Goal: Contribute content: Contribute content

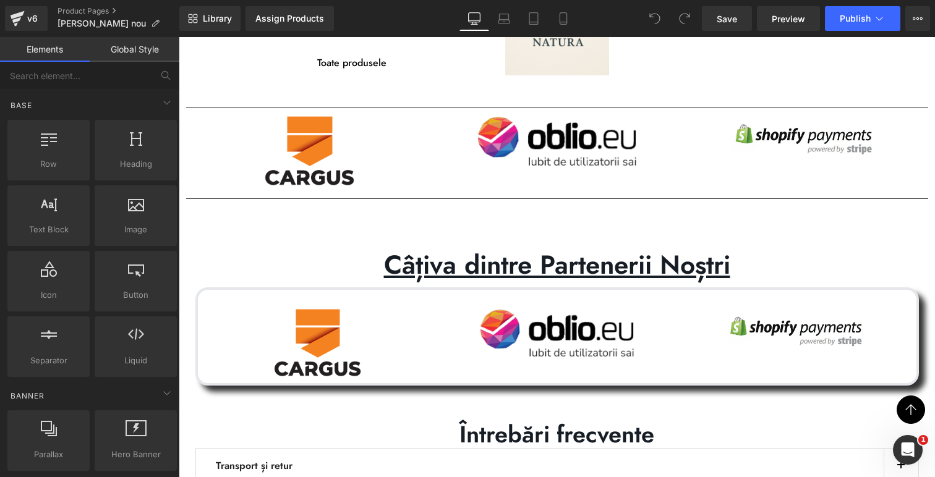
scroll to position [95, 0]
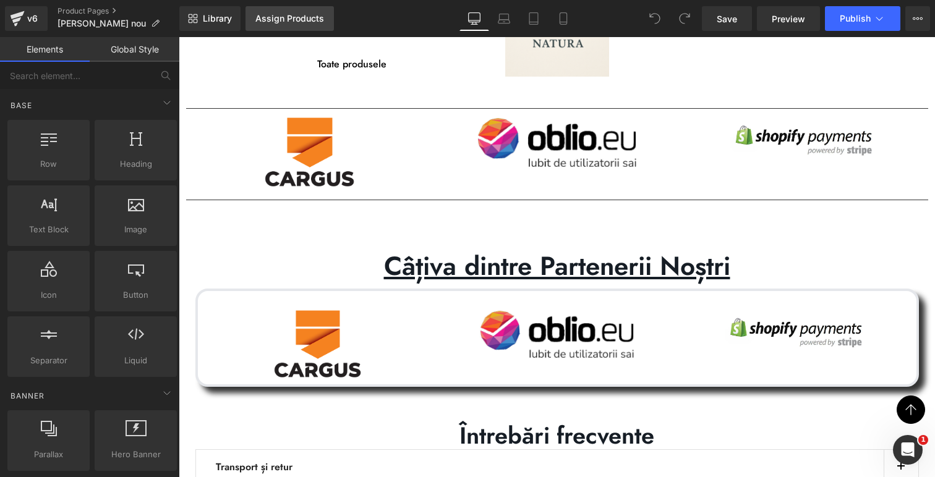
click at [282, 20] on div "Assign Products" at bounding box center [289, 19] width 69 height 10
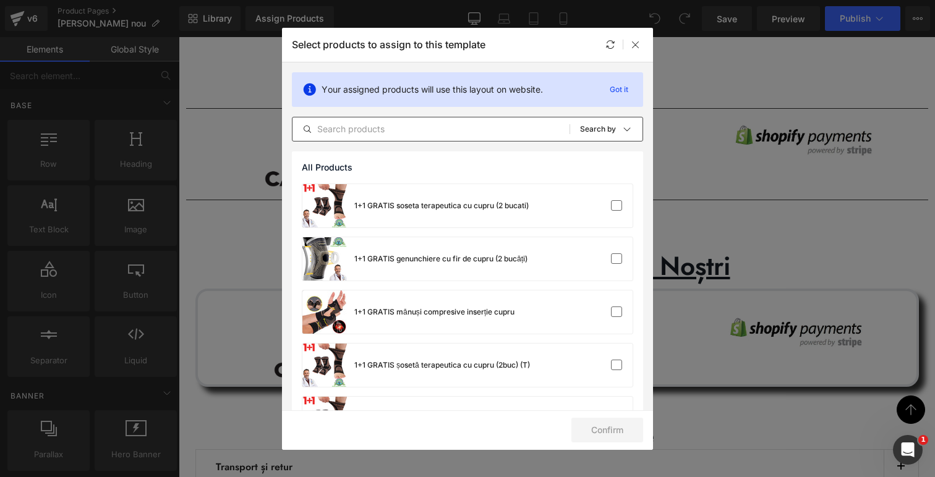
click at [327, 122] on input "text" at bounding box center [431, 129] width 277 height 15
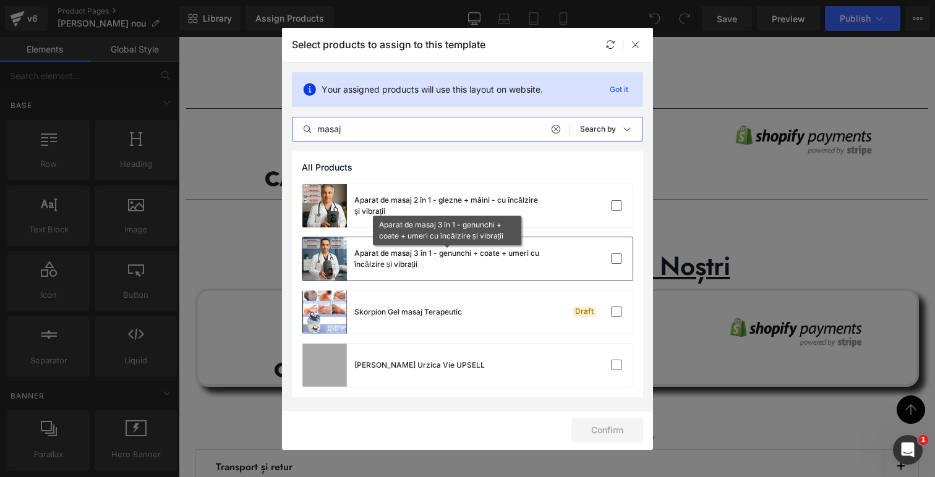
type input "masaj"
click at [418, 259] on div "Aparat de masaj 3 în 1 - genunchi + coate + umeri cu încălzire și vibrații" at bounding box center [447, 259] width 186 height 22
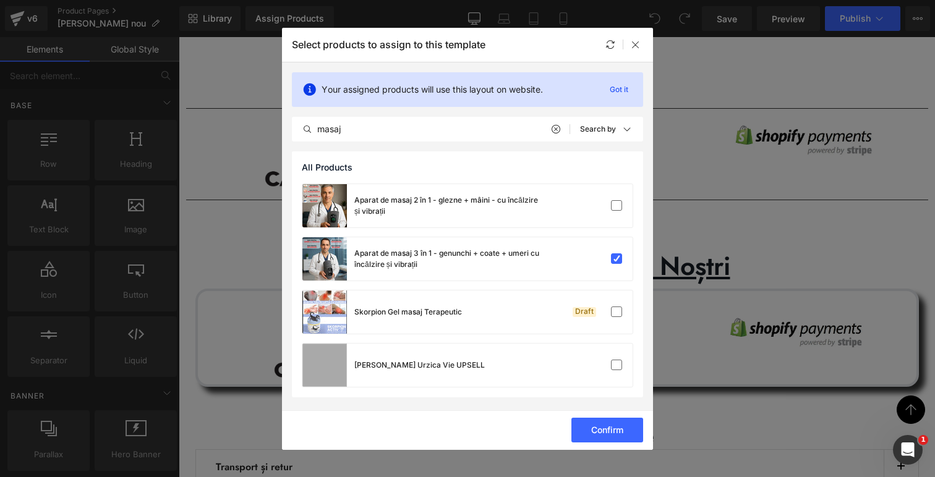
drag, startPoint x: 602, startPoint y: 430, endPoint x: 588, endPoint y: 413, distance: 22.4
click at [602, 430] on button "Confirm" at bounding box center [607, 430] width 72 height 25
click at [587, 433] on button "Success" at bounding box center [599, 430] width 87 height 25
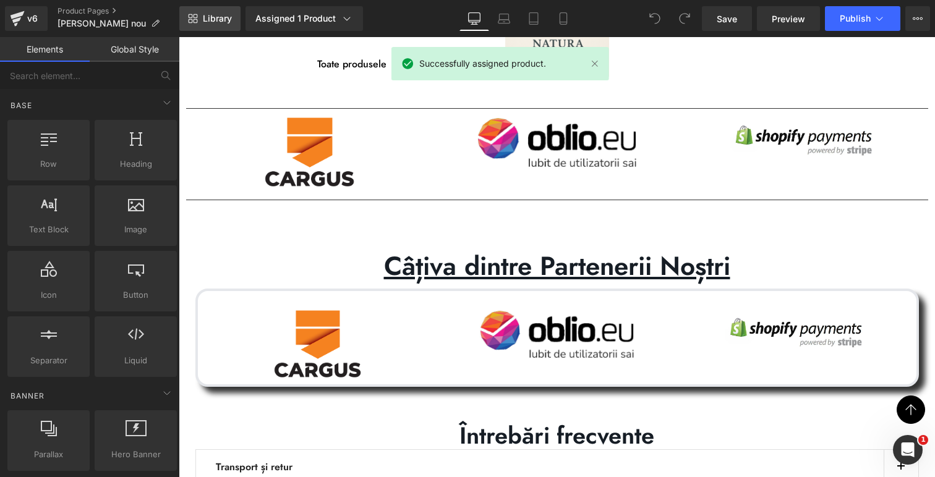
click at [212, 20] on span "Library" at bounding box center [217, 18] width 29 height 11
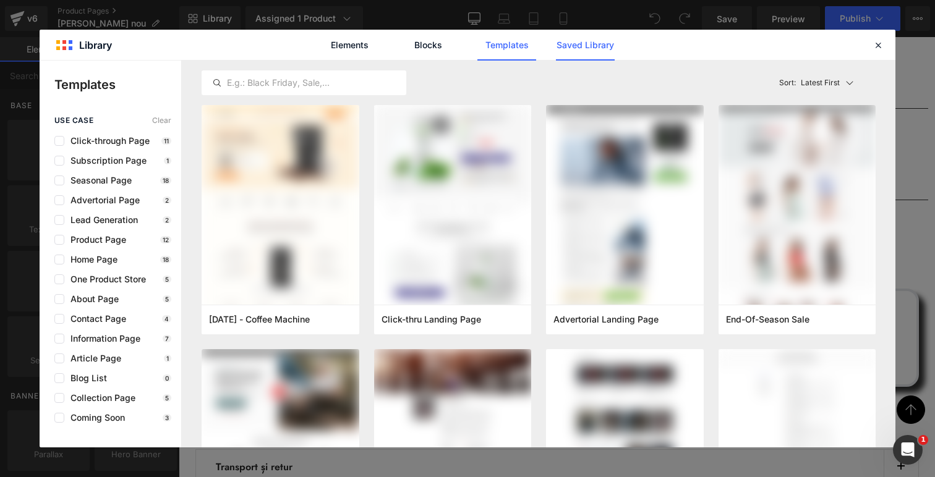
click at [595, 45] on link "Saved Library" at bounding box center [585, 45] width 59 height 31
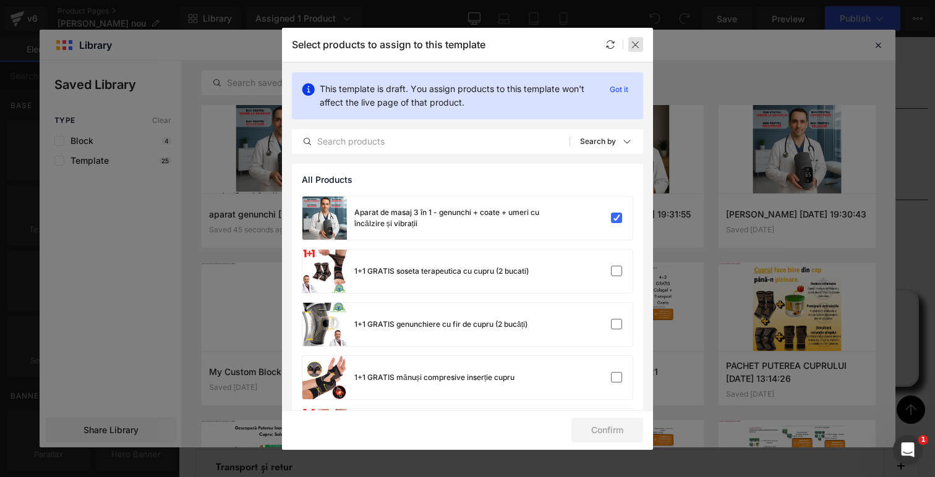
click at [631, 41] on icon at bounding box center [636, 45] width 10 height 10
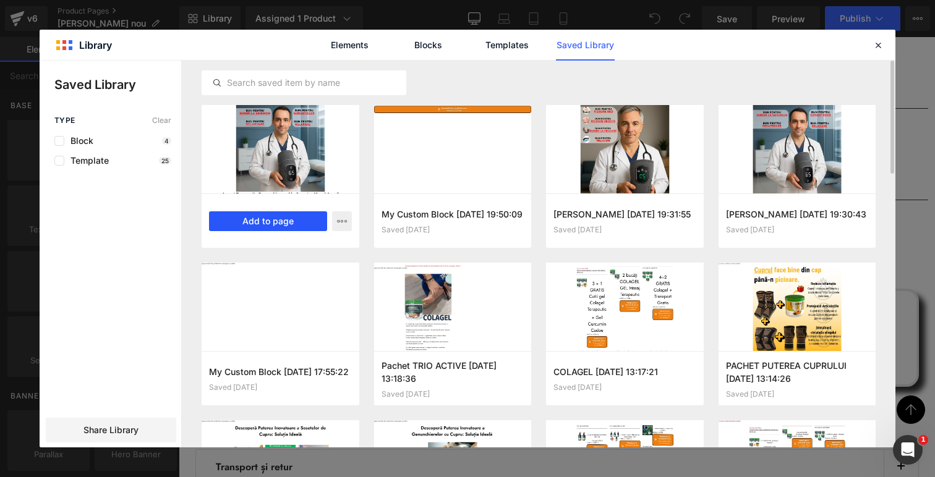
click at [287, 216] on button "Add to page" at bounding box center [268, 222] width 118 height 20
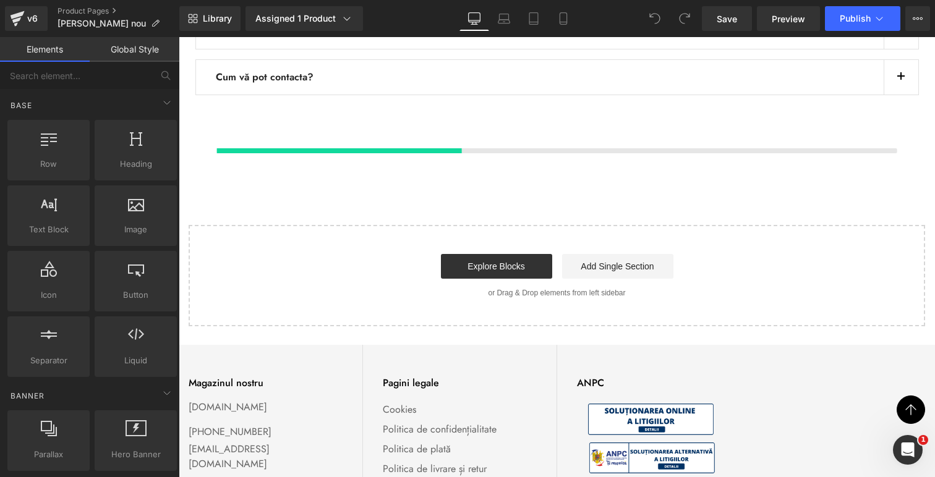
scroll to position [579, 0]
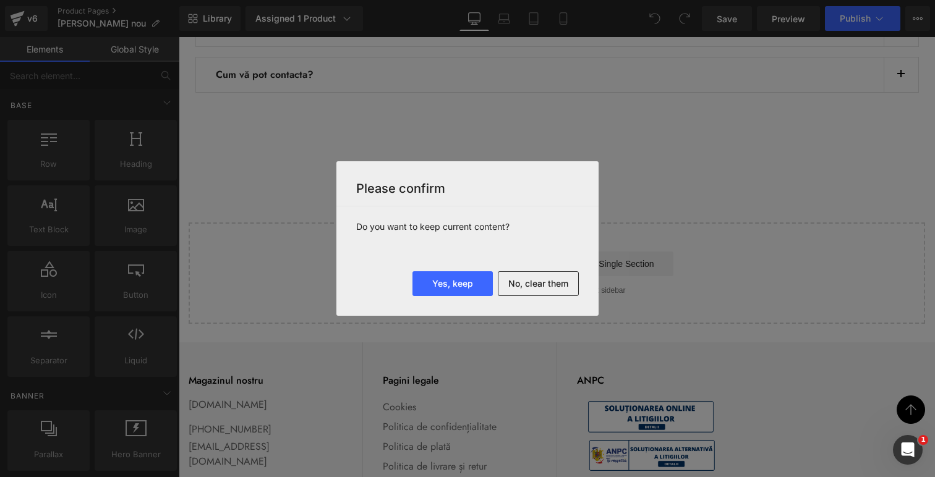
click at [518, 283] on button "No, clear them" at bounding box center [538, 283] width 81 height 25
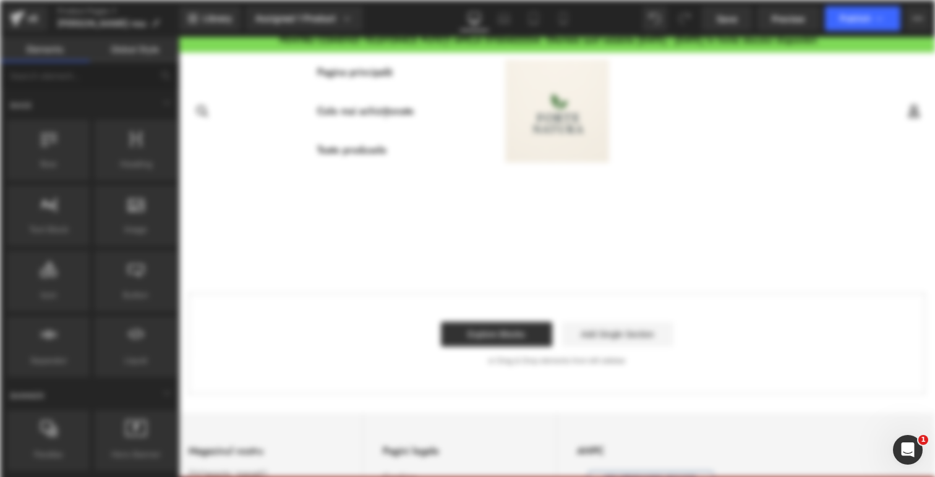
scroll to position [0, 0]
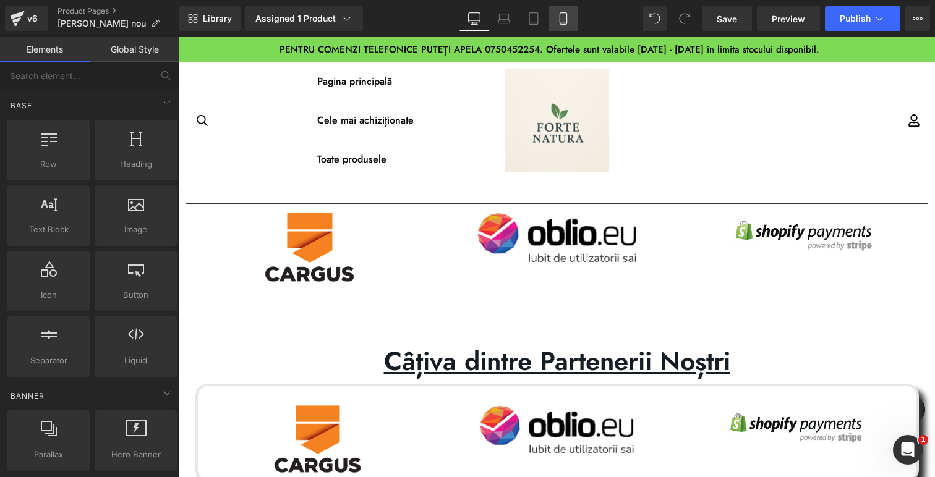
click at [573, 20] on link "Mobile" at bounding box center [564, 18] width 30 height 25
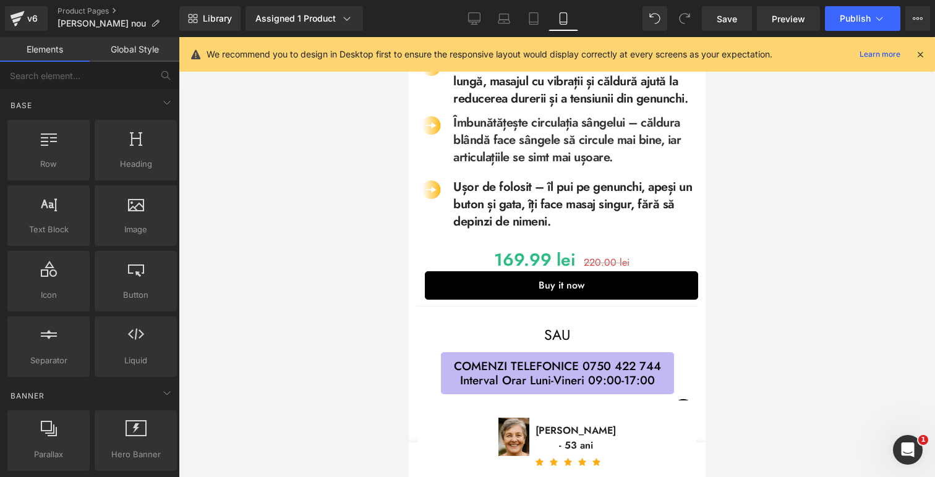
scroll to position [685, 0]
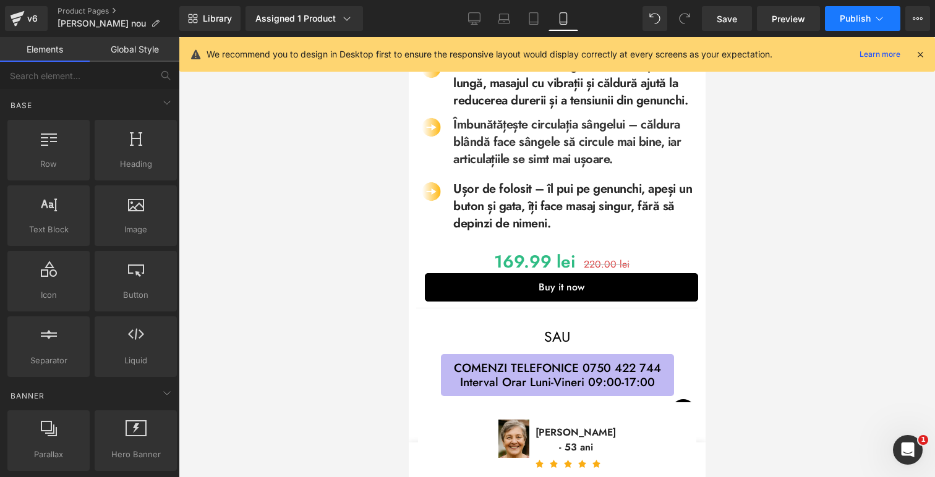
click at [848, 24] on button "Publish" at bounding box center [862, 18] width 75 height 25
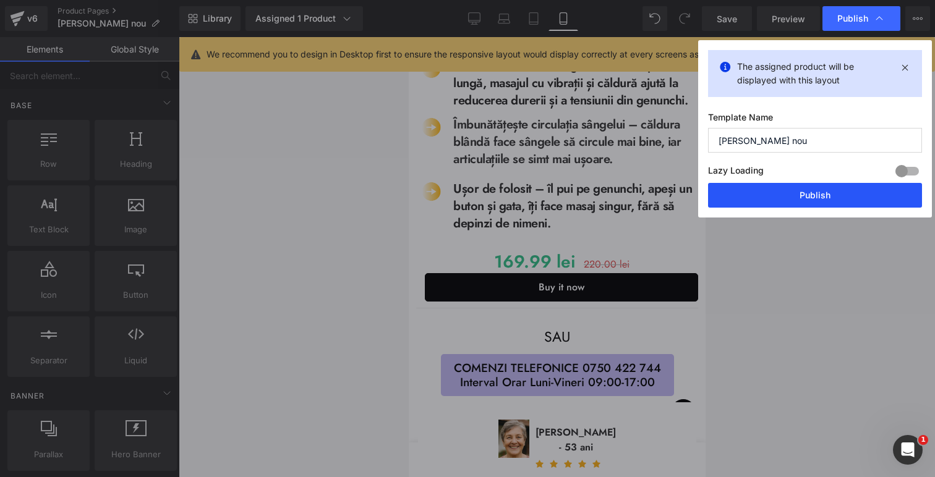
click at [810, 190] on button "Publish" at bounding box center [815, 195] width 214 height 25
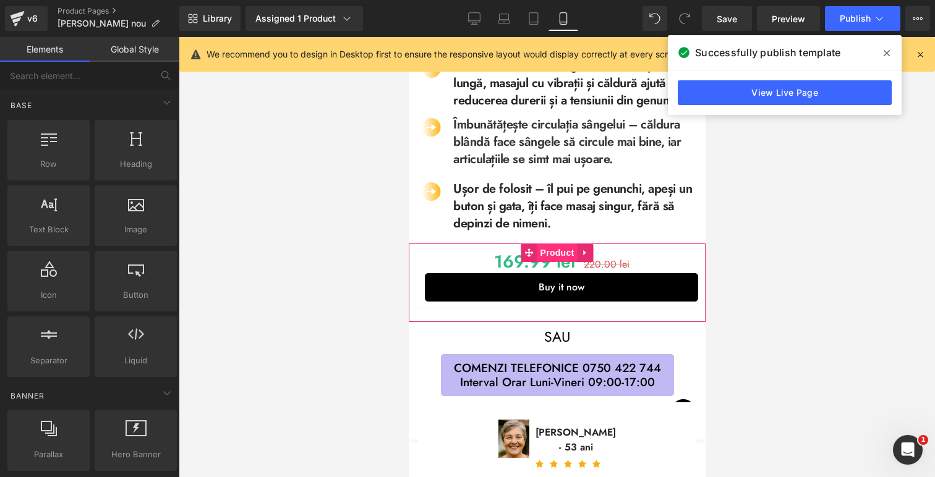
click at [555, 255] on span "Product" at bounding box center [557, 253] width 40 height 19
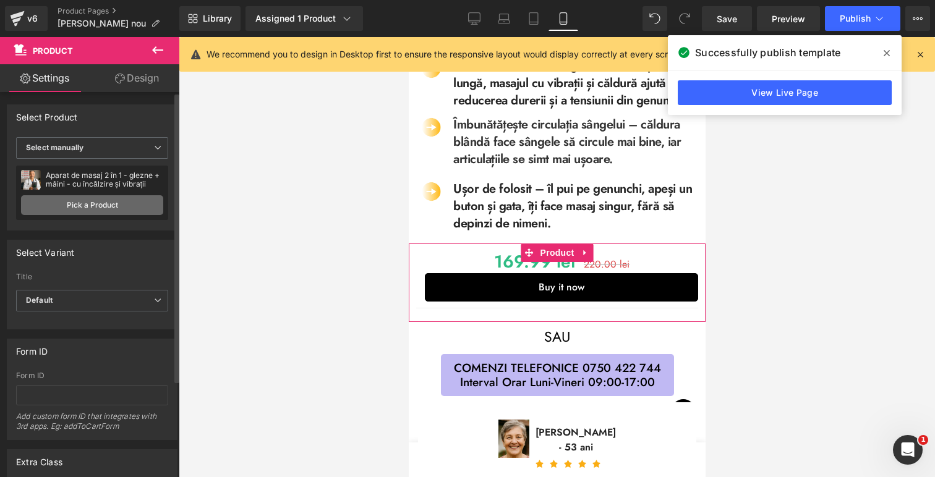
click at [116, 207] on link "Pick a Product" at bounding box center [92, 205] width 142 height 20
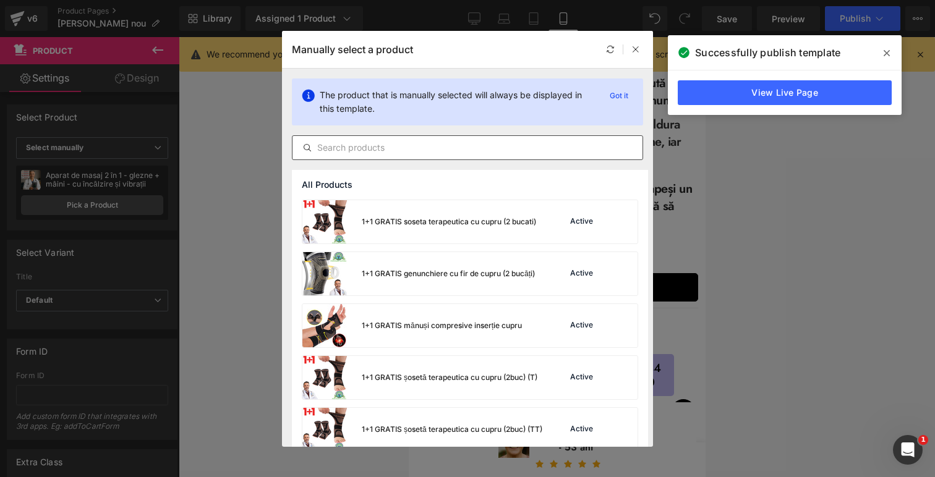
click at [422, 150] on input "text" at bounding box center [468, 147] width 350 height 15
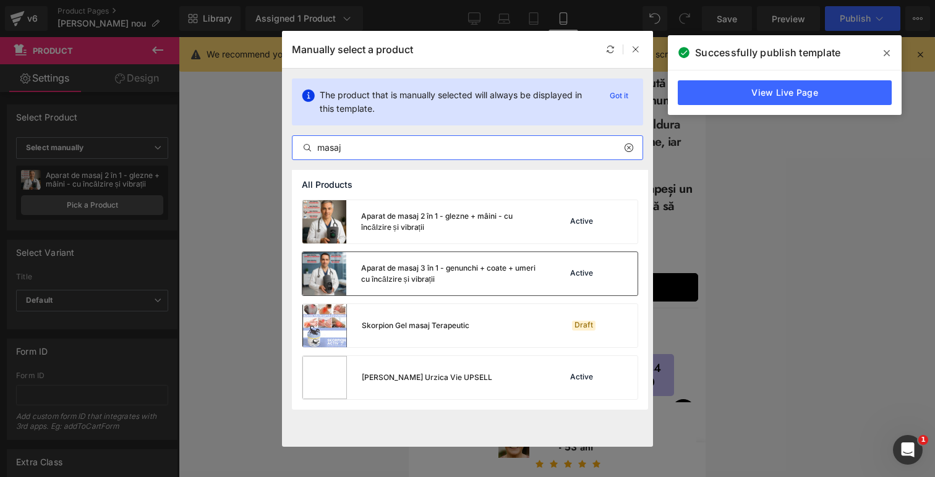
type input "masaj"
click at [408, 264] on div "Aparat de masaj 3 în 1 - genunchi + coate + umeri cu încălzire și vibrații" at bounding box center [452, 274] width 183 height 22
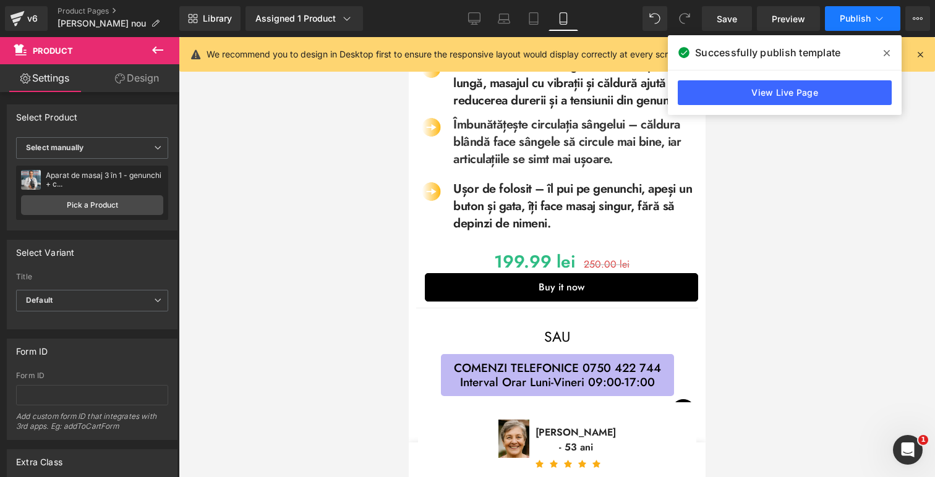
click at [873, 21] on icon at bounding box center [879, 18] width 12 height 12
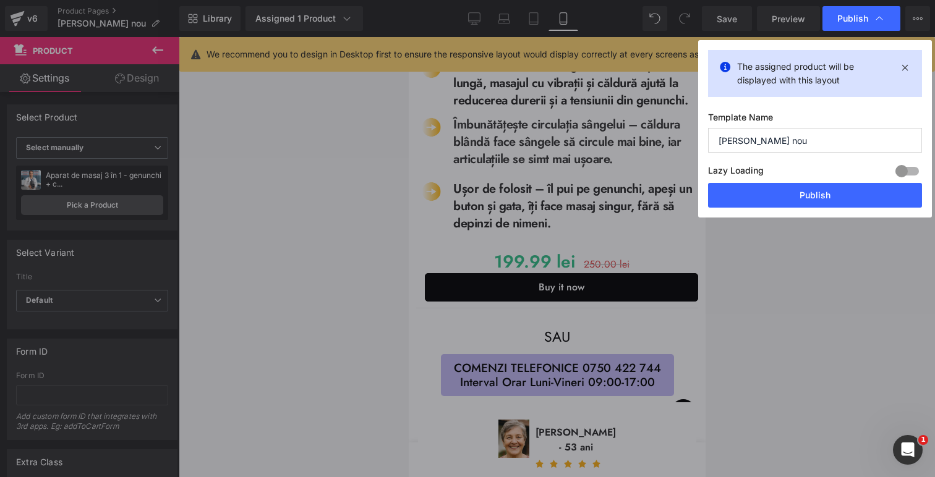
click at [825, 198] on button "Publish" at bounding box center [815, 195] width 214 height 25
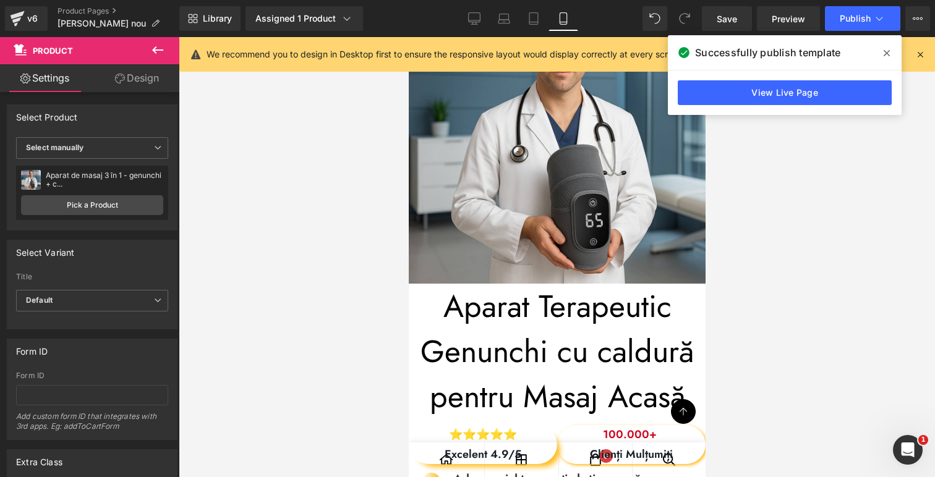
scroll to position [247, 0]
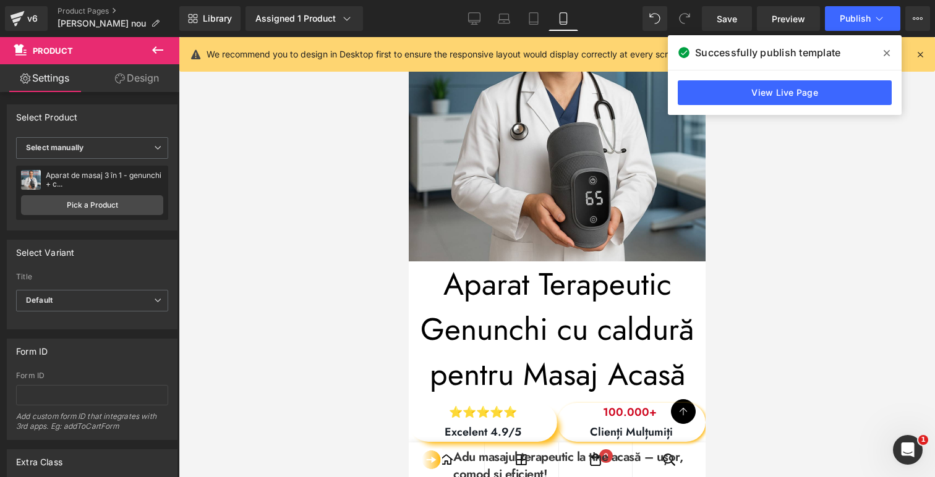
click at [538, 327] on div "Aparat Terapeutic Genunchi cu caldură pentru Masaj Acasă Heading" at bounding box center [556, 331] width 297 height 138
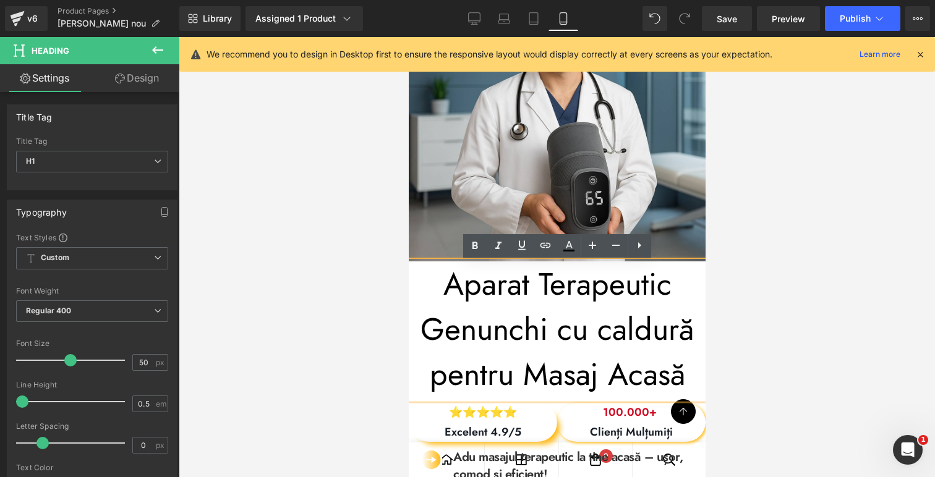
click at [538, 327] on h1 "Aparat Terapeutic Genunchi cu caldură pentru Masaj Acasă" at bounding box center [556, 329] width 297 height 135
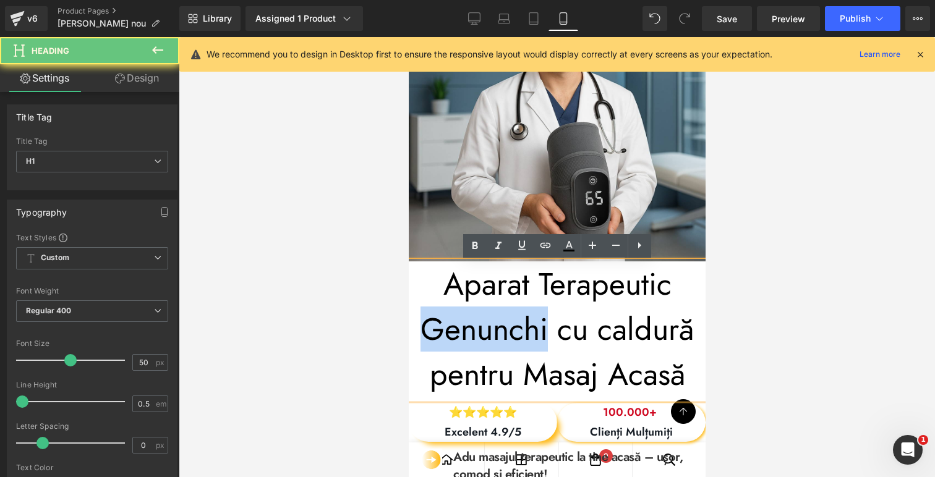
click at [538, 327] on h1 "Aparat Terapeutic Genunchi cu caldură pentru Masaj Acasă" at bounding box center [556, 329] width 297 height 135
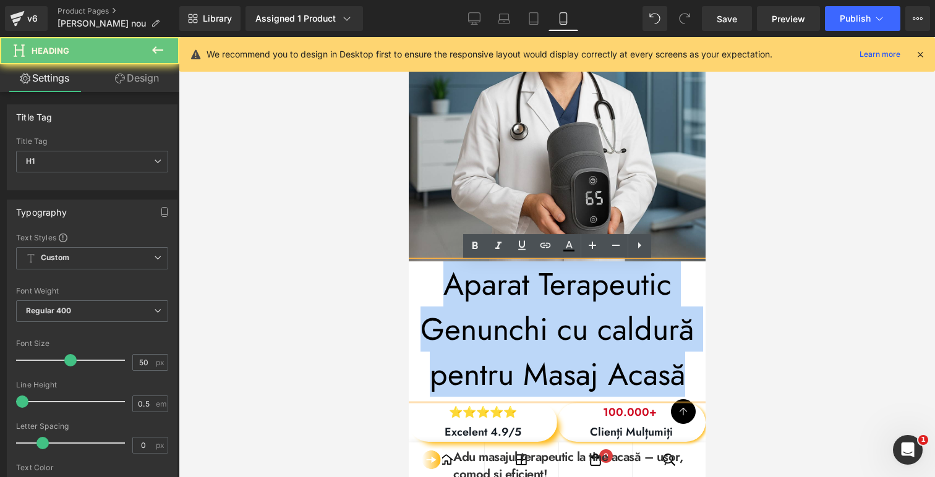
click at [538, 327] on h1 "Aparat Terapeutic Genunchi cu caldură pentru Masaj Acasă" at bounding box center [556, 329] width 297 height 135
paste div
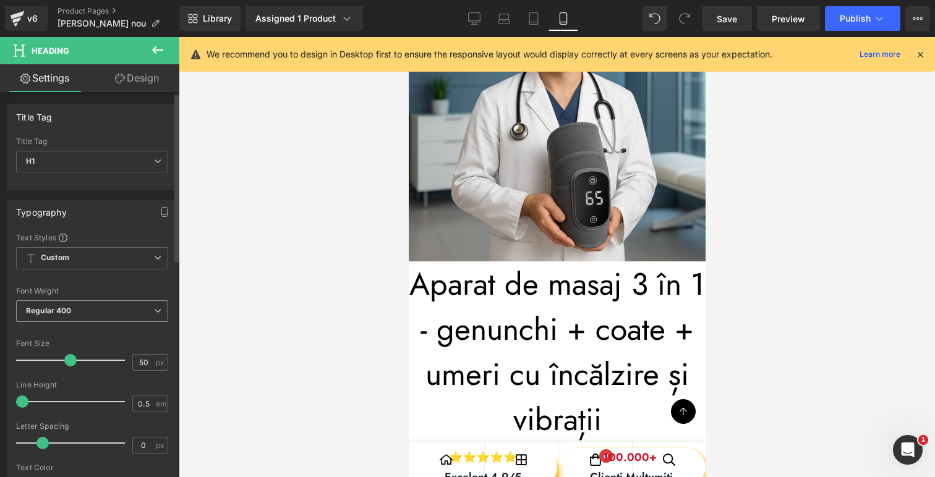
click at [86, 314] on span "Regular 400" at bounding box center [92, 312] width 152 height 22
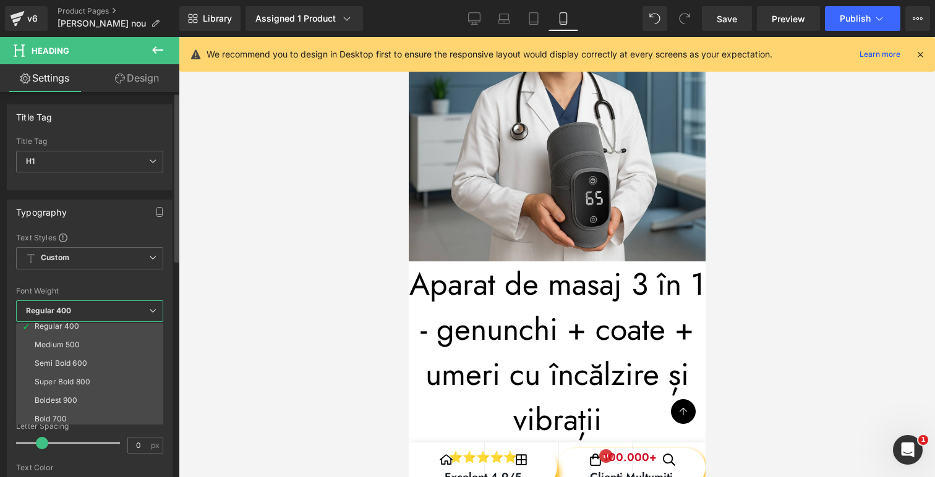
scroll to position [97, 0]
click at [88, 358] on li "Boldest 900" at bounding box center [92, 365] width 153 height 19
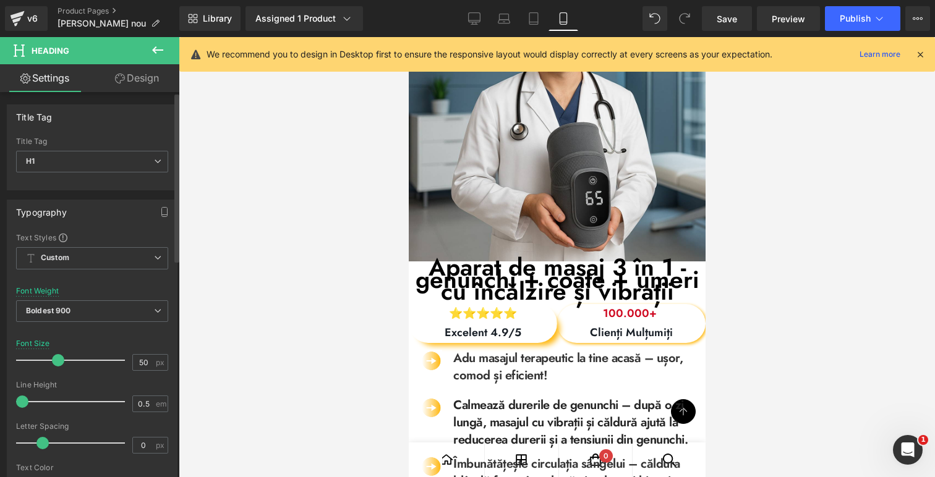
drag, startPoint x: 70, startPoint y: 361, endPoint x: 56, endPoint y: 378, distance: 22.0
click at [60, 361] on span at bounding box center [58, 360] width 12 height 12
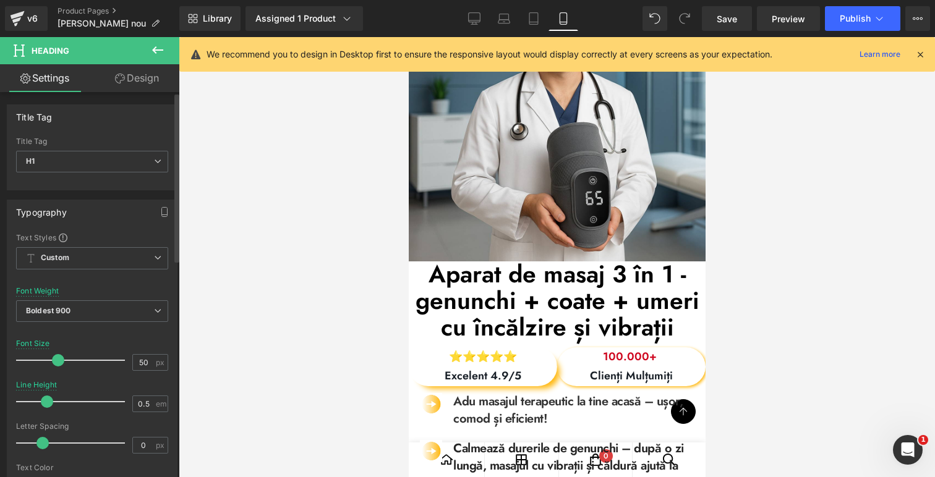
drag, startPoint x: 27, startPoint y: 404, endPoint x: 51, endPoint y: 404, distance: 24.1
click at [49, 404] on span at bounding box center [47, 402] width 12 height 12
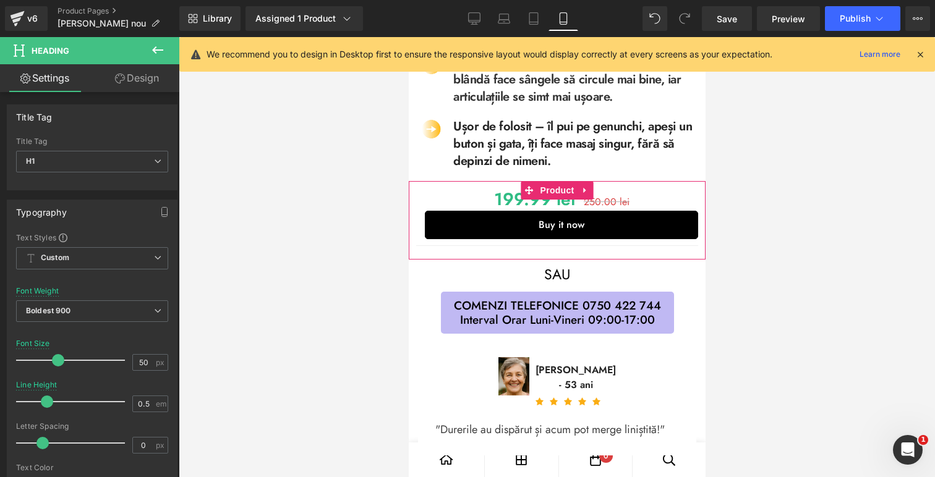
scroll to position [693, 0]
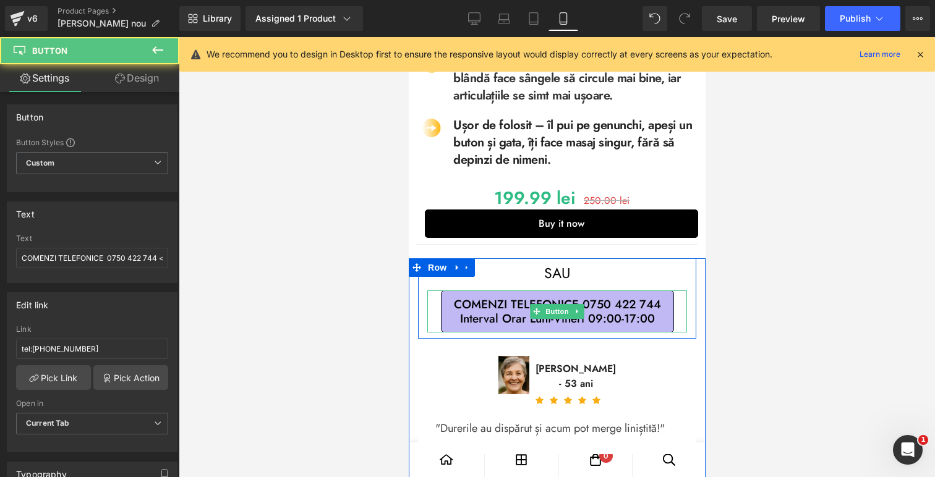
click at [586, 306] on span "COMENZI TELEFONICE 0750 422 744 Interval Orar Luni-Vineri 09:00-17:00" at bounding box center [556, 311] width 207 height 28
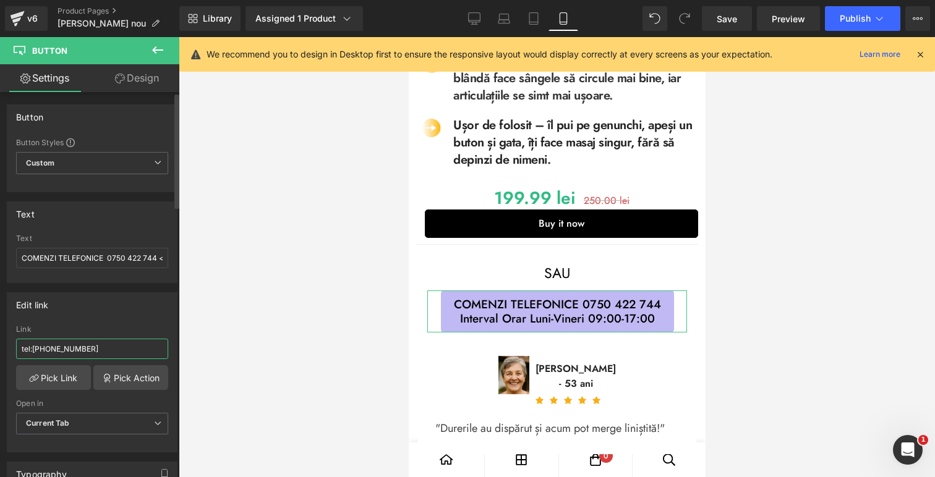
click at [96, 347] on input "tel:[PHONE_NUMBER]" at bounding box center [92, 349] width 152 height 20
type input "tel:[PHONE_NUMBER]"
drag, startPoint x: 136, startPoint y: 260, endPoint x: 148, endPoint y: 294, distance: 36.0
click at [135, 260] on input "COMENZI TELEFONICE 0750 422 744 <br> Interval Orar Luni-Vineri 09:00-17:00" at bounding box center [92, 258] width 152 height 20
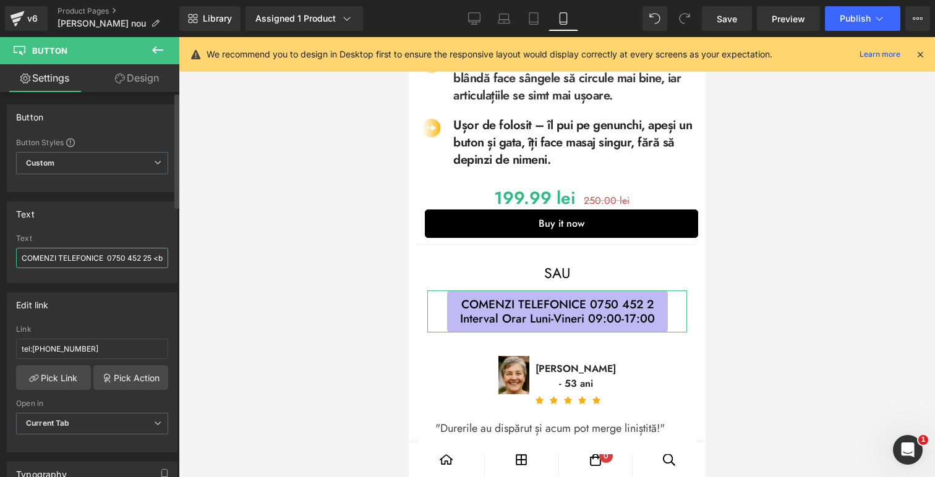
type input "COMENZI TELEFONICE 0750 452 254 <br> Interval Orar Luni-Vineri 09:00-17:00"
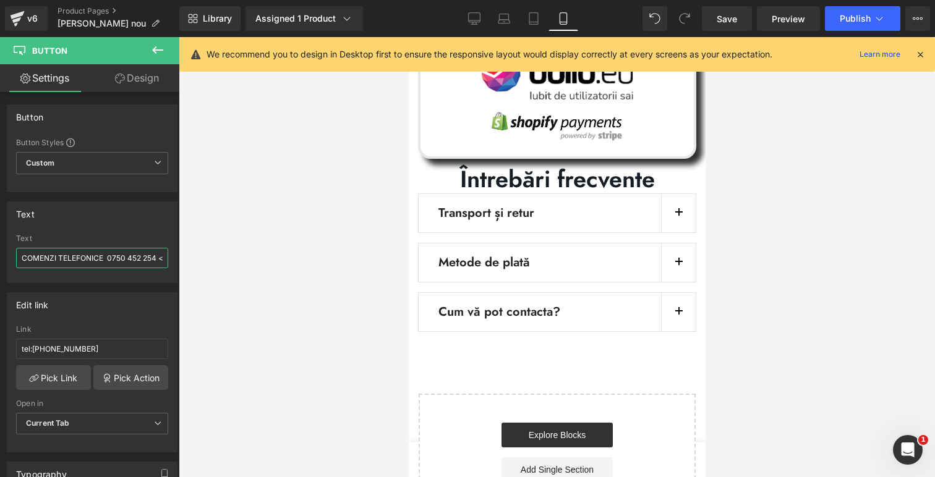
scroll to position [7982, 0]
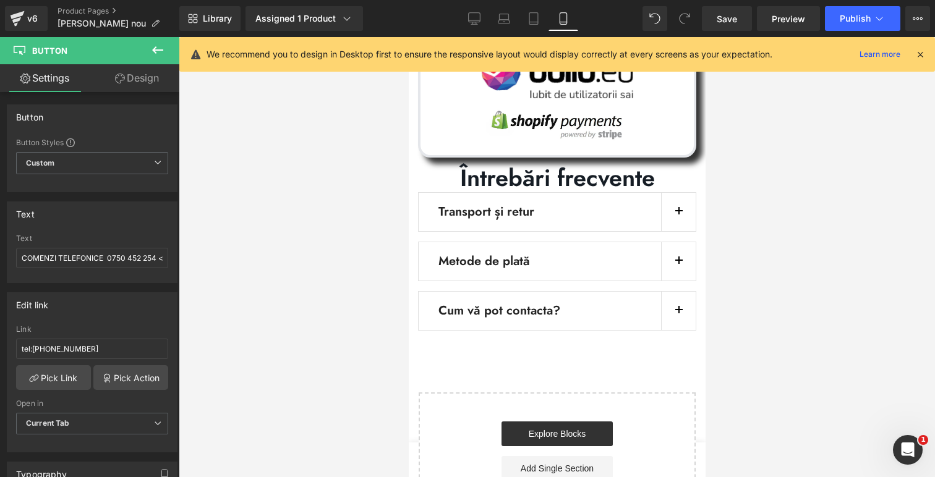
click at [686, 292] on button "button" at bounding box center [677, 311] width 35 height 38
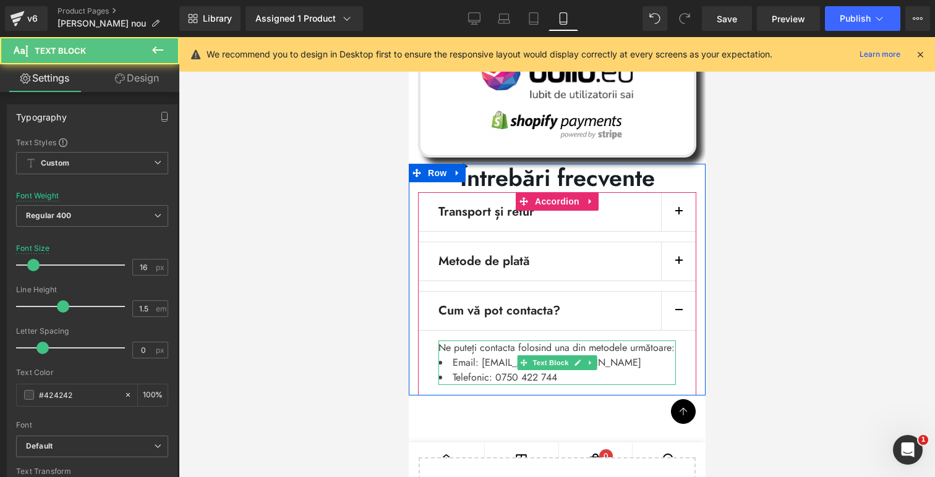
click at [521, 370] on li "Telefonic: 0750 422 744" at bounding box center [556, 377] width 237 height 15
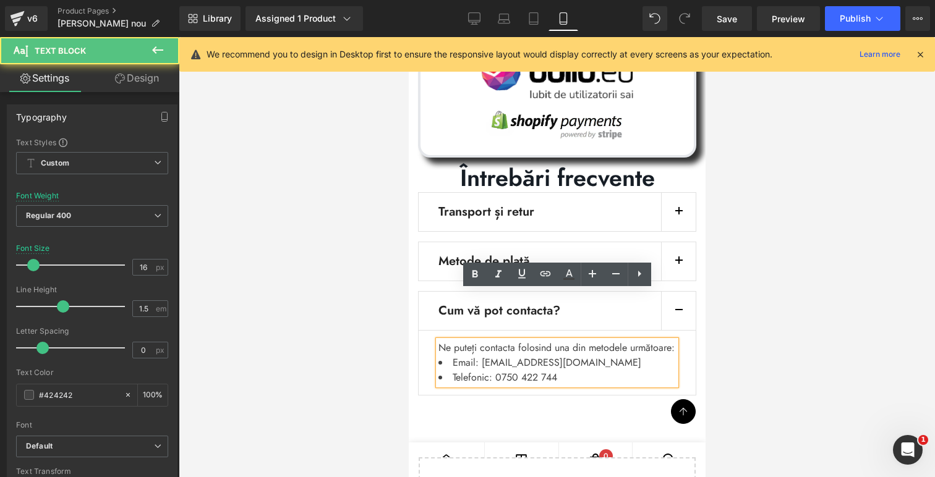
click at [531, 370] on li "Telefonic: 0750 422 744" at bounding box center [556, 377] width 237 height 15
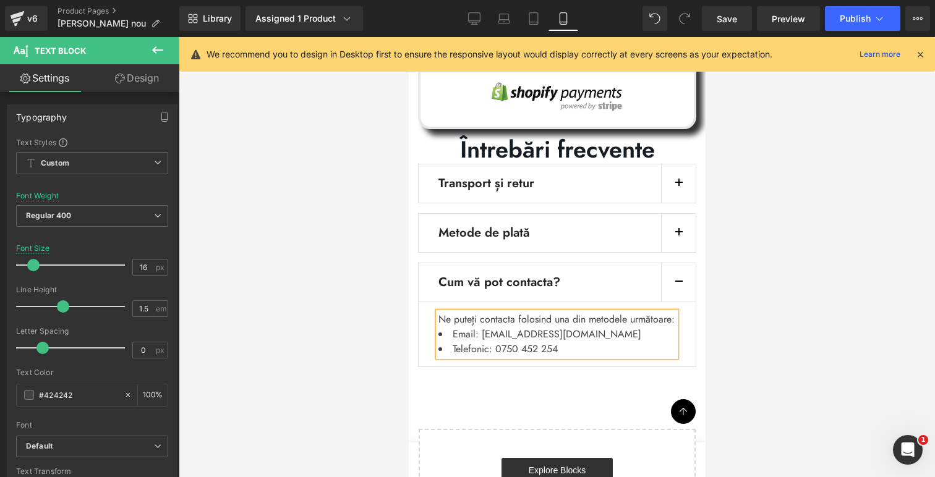
scroll to position [8011, 0]
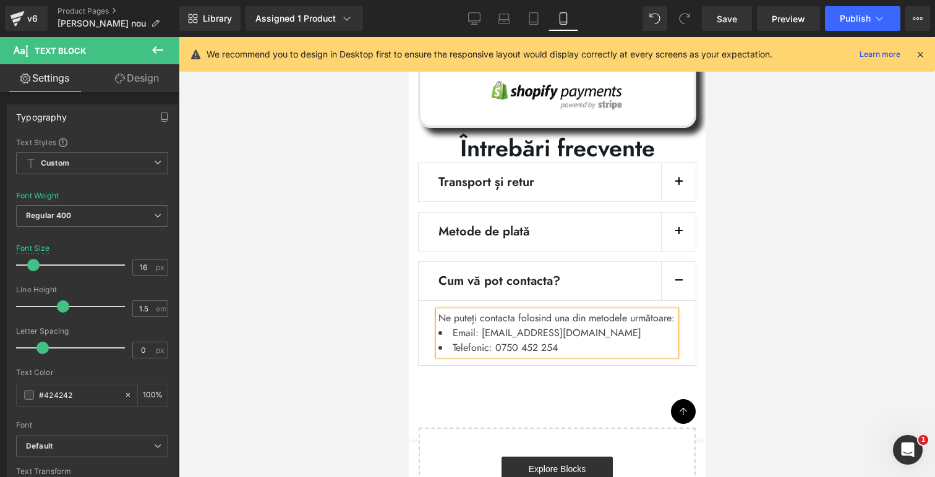
click at [504, 326] on li "Email: [EMAIL_ADDRESS][DOMAIN_NAME]" at bounding box center [556, 333] width 237 height 15
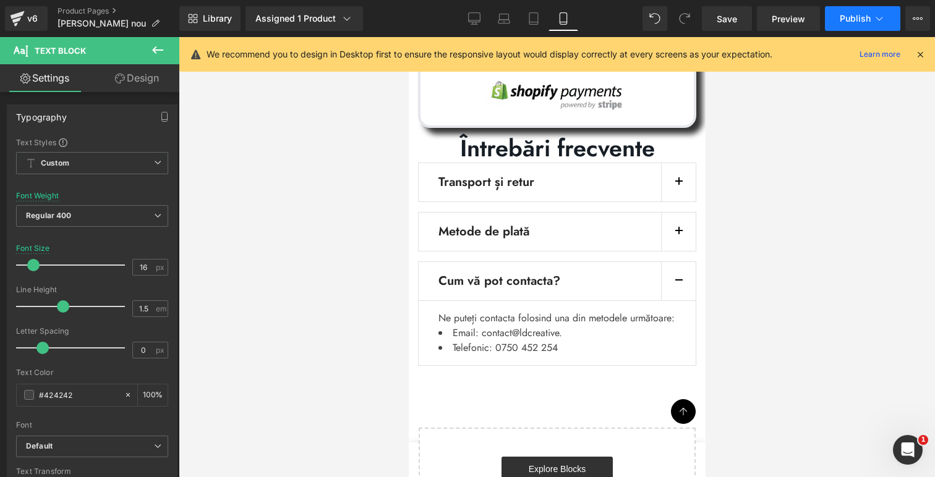
click at [845, 25] on button "Publish" at bounding box center [862, 18] width 75 height 25
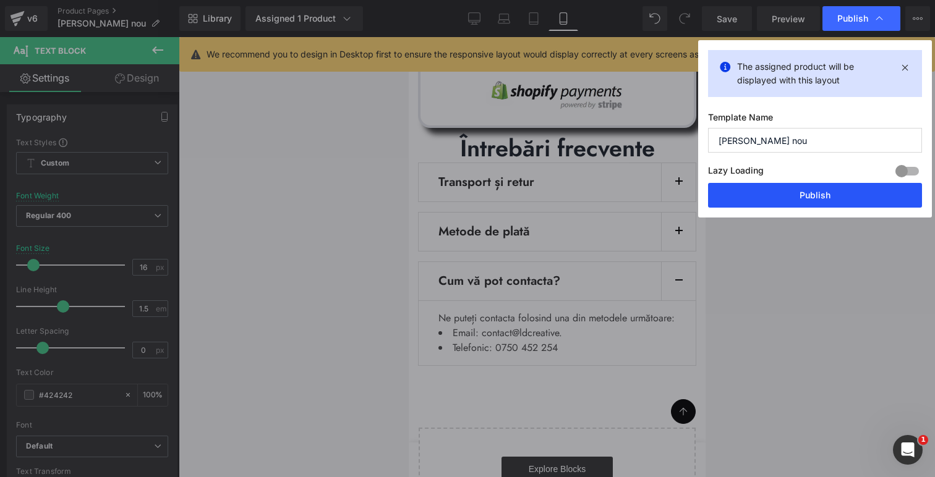
click at [781, 200] on button "Publish" at bounding box center [815, 195] width 214 height 25
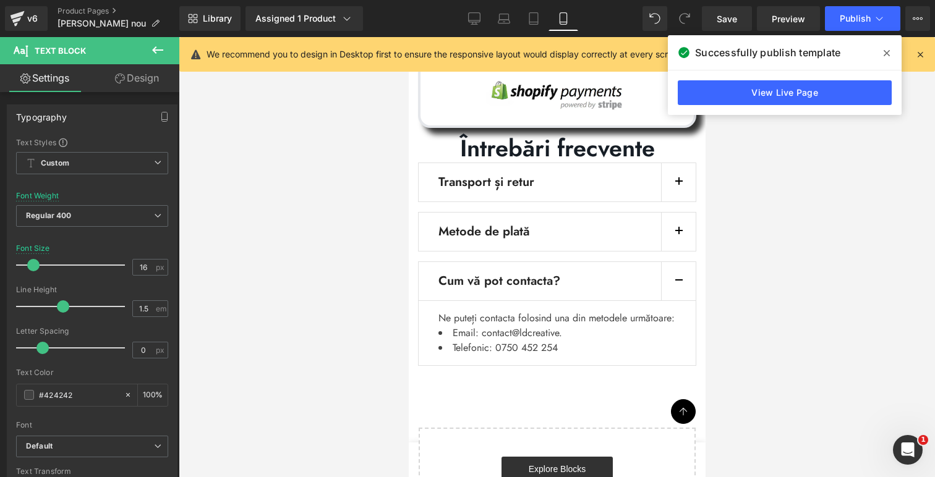
click at [882, 53] on span at bounding box center [887, 53] width 20 height 20
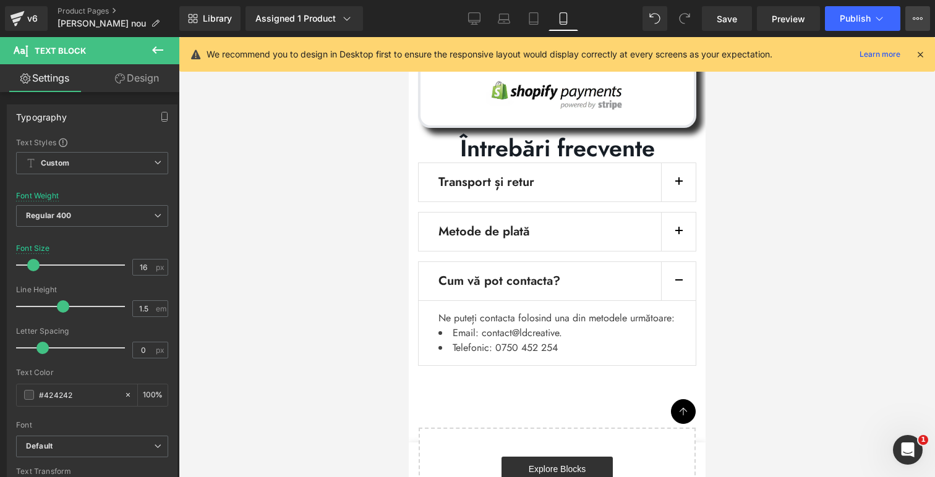
click at [916, 20] on icon at bounding box center [918, 19] width 10 height 10
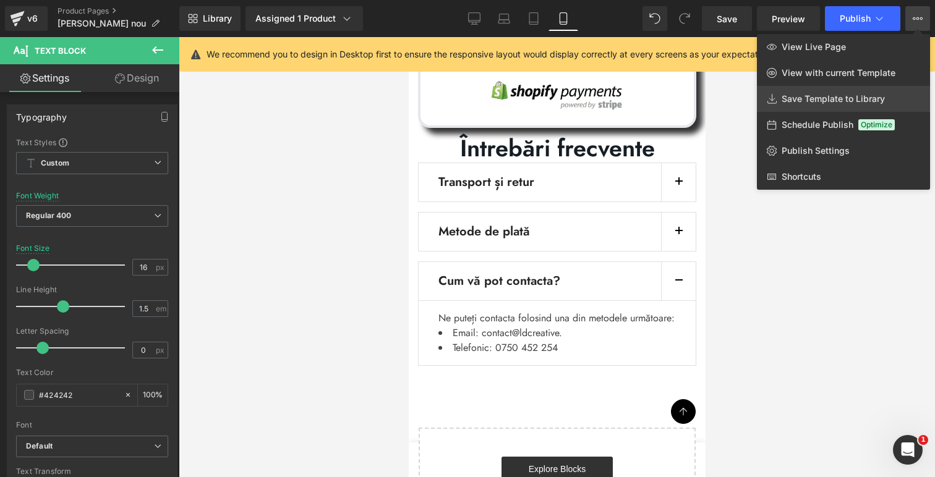
click at [859, 96] on span "Save Template to Library" at bounding box center [833, 98] width 103 height 11
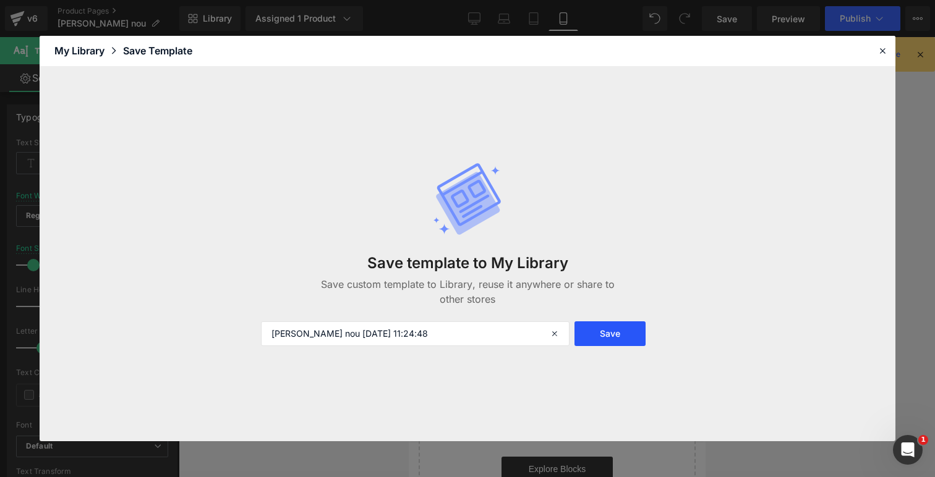
click at [604, 332] on button "Save" at bounding box center [610, 334] width 71 height 25
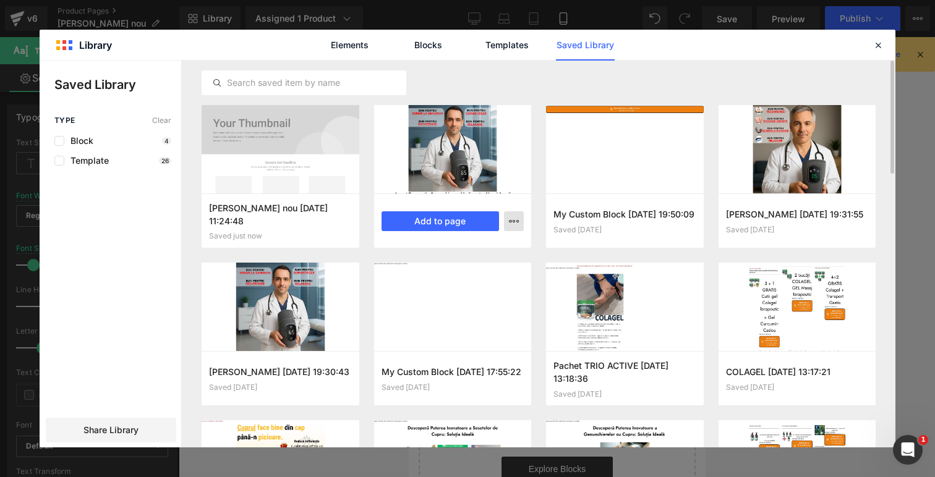
click at [516, 220] on icon "button" at bounding box center [514, 221] width 10 height 10
click at [495, 271] on div "Delete" at bounding box center [453, 275] width 141 height 26
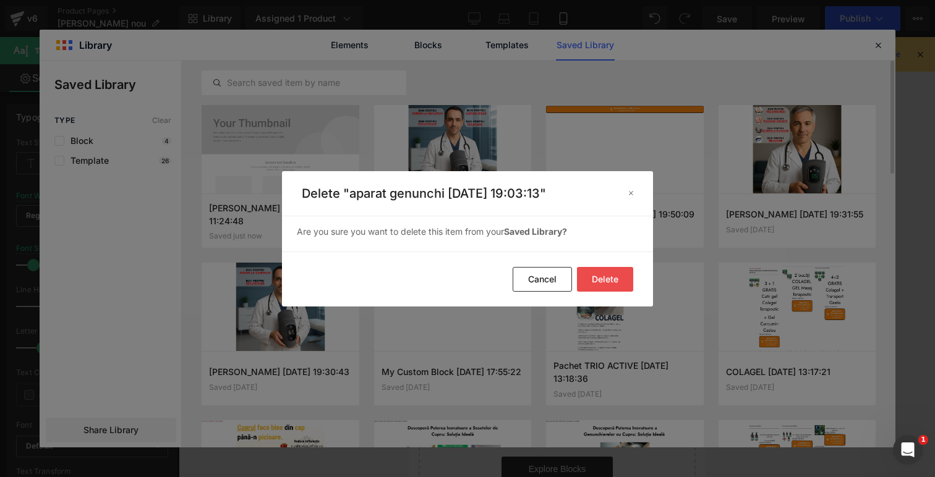
click at [599, 281] on button "Delete" at bounding box center [605, 279] width 56 height 25
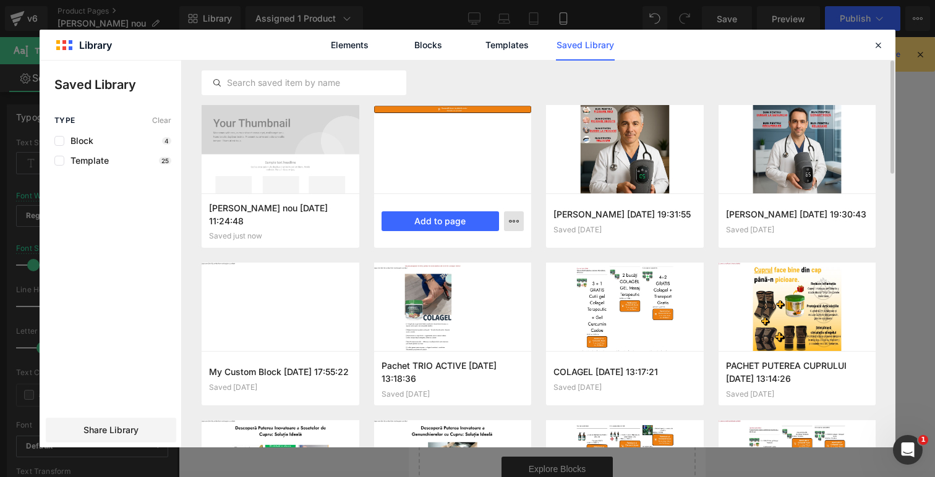
click at [513, 219] on icon "button" at bounding box center [514, 221] width 10 height 10
click at [510, 271] on div "Delete" at bounding box center [453, 275] width 141 height 26
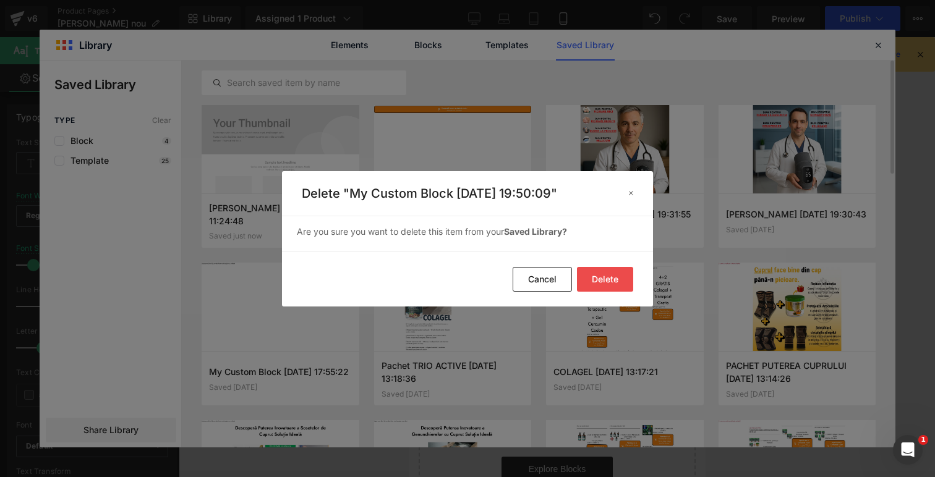
click at [588, 273] on button "Delete" at bounding box center [605, 279] width 56 height 25
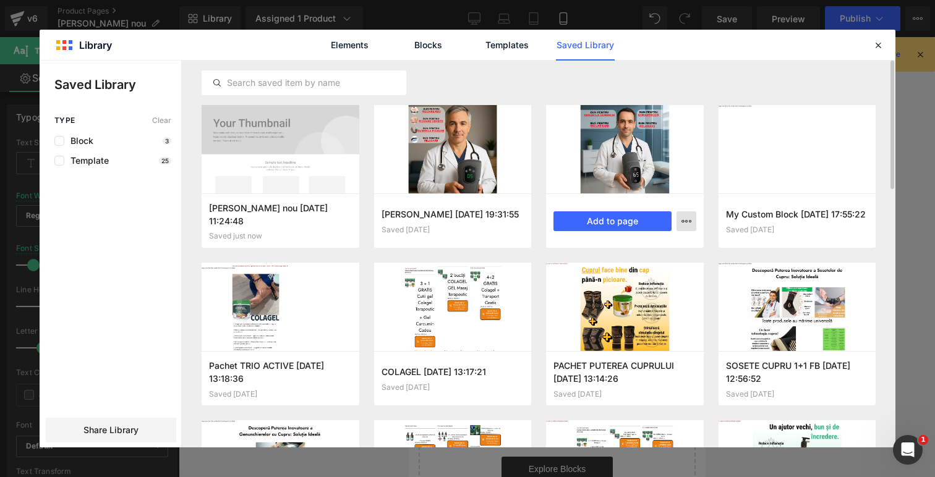
click at [686, 221] on icon "button" at bounding box center [687, 221] width 10 height 10
click at [672, 273] on div "Delete" at bounding box center [625, 275] width 141 height 26
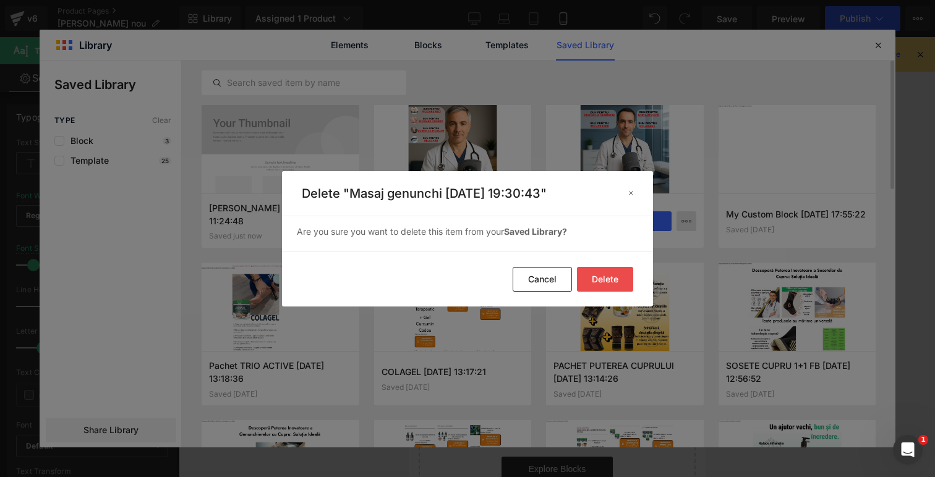
click at [608, 274] on button "Delete" at bounding box center [605, 279] width 56 height 25
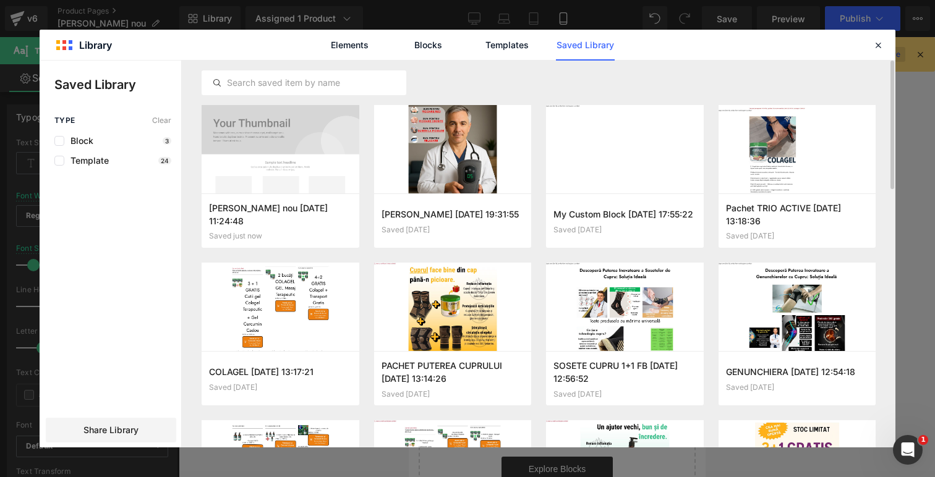
drag, startPoint x: 876, startPoint y: 48, endPoint x: 860, endPoint y: 51, distance: 16.4
click at [876, 48] on icon at bounding box center [878, 45] width 11 height 11
